Goal: Information Seeking & Learning: Learn about a topic

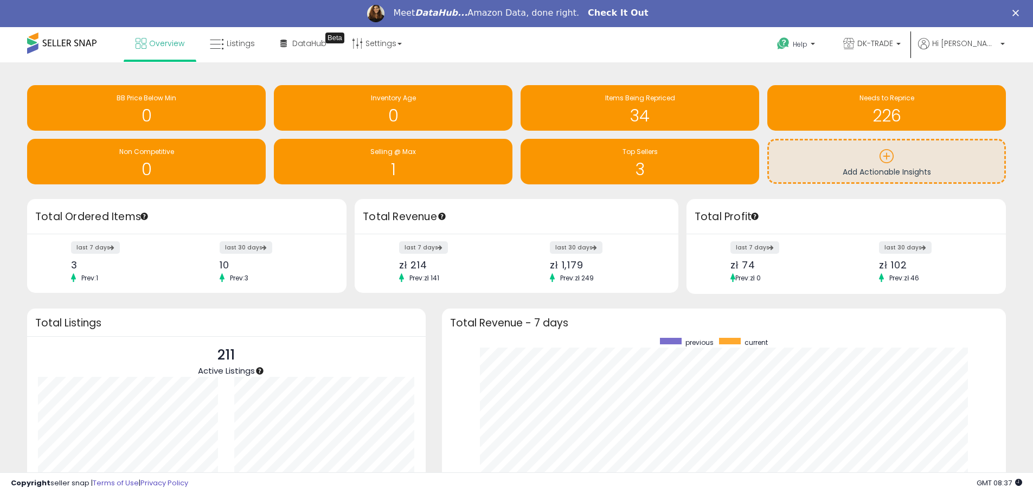
click at [594, 12] on link "Check It Out" at bounding box center [618, 14] width 61 height 12
